Goal: Task Accomplishment & Management: Use online tool/utility

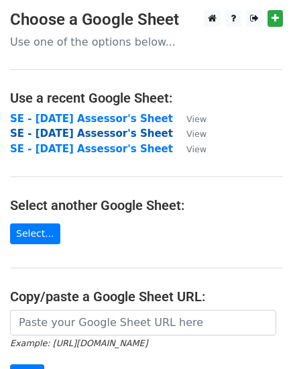
click at [78, 134] on strong "SE - September 2025 Assessor's Sheet" at bounding box center [91, 134] width 163 height 12
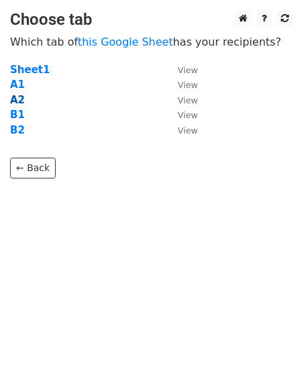
click at [11, 98] on strong "A2" at bounding box center [17, 100] width 15 height 12
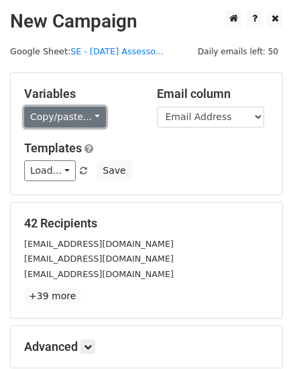
click at [90, 115] on link "Copy/paste..." at bounding box center [65, 117] width 82 height 21
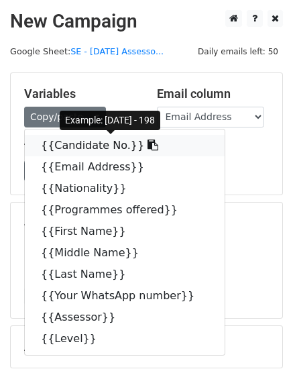
click at [100, 145] on link "{{Candidate No.}}" at bounding box center [125, 145] width 200 height 21
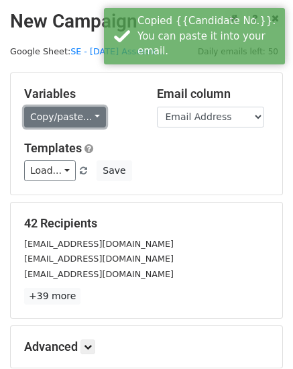
click at [89, 113] on link "Copy/paste..." at bounding box center [65, 117] width 82 height 21
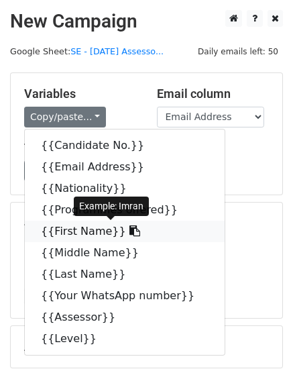
click at [56, 232] on link "{{First Name}}" at bounding box center [125, 231] width 200 height 21
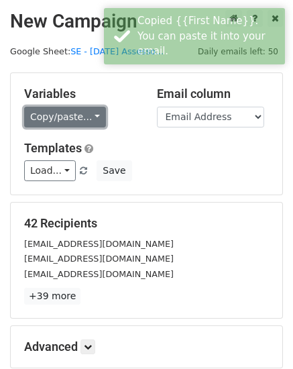
click at [91, 117] on link "Copy/paste..." at bounding box center [65, 117] width 82 height 21
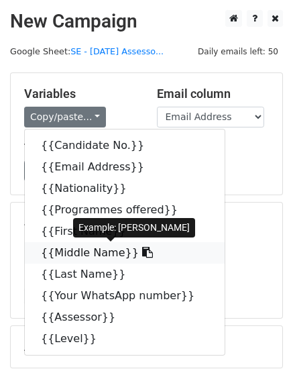
click at [64, 252] on link "{{Middle Name}}" at bounding box center [125, 252] width 200 height 21
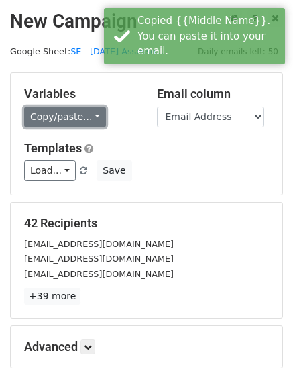
click at [89, 116] on link "Copy/paste..." at bounding box center [65, 117] width 82 height 21
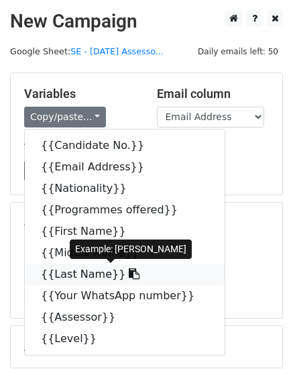
click at [82, 278] on link "{{Last Name}}" at bounding box center [125, 274] width 200 height 21
